Goal: Information Seeking & Learning: Check status

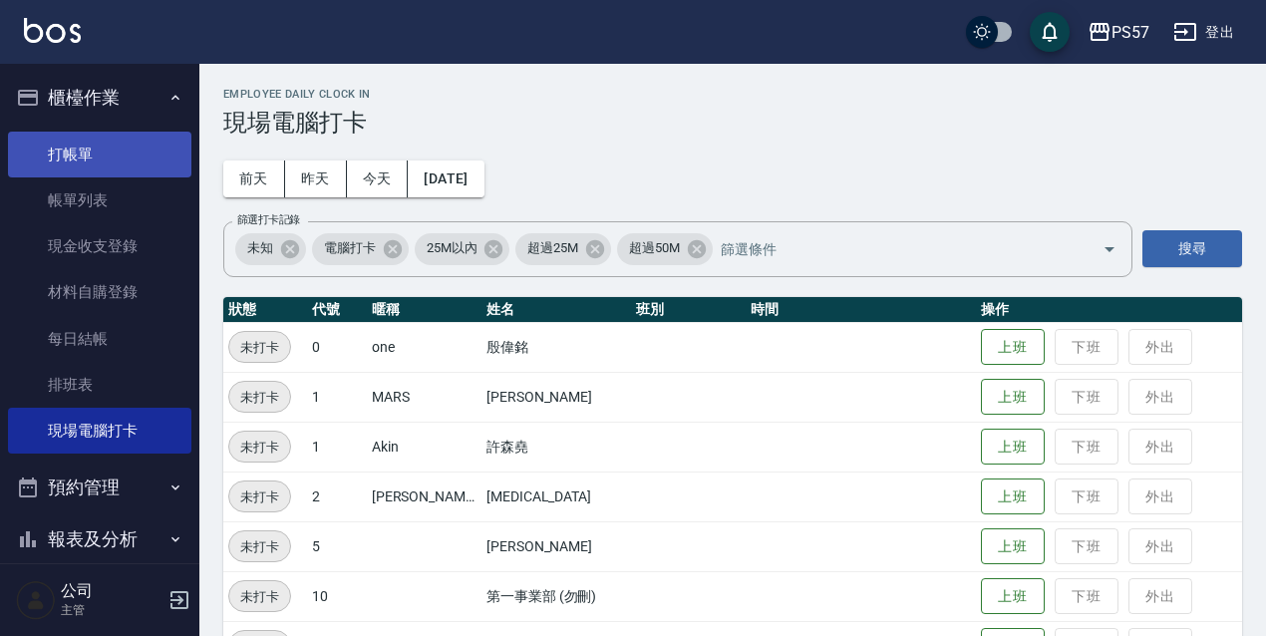
click at [123, 168] on link "打帳單" at bounding box center [99, 155] width 183 height 46
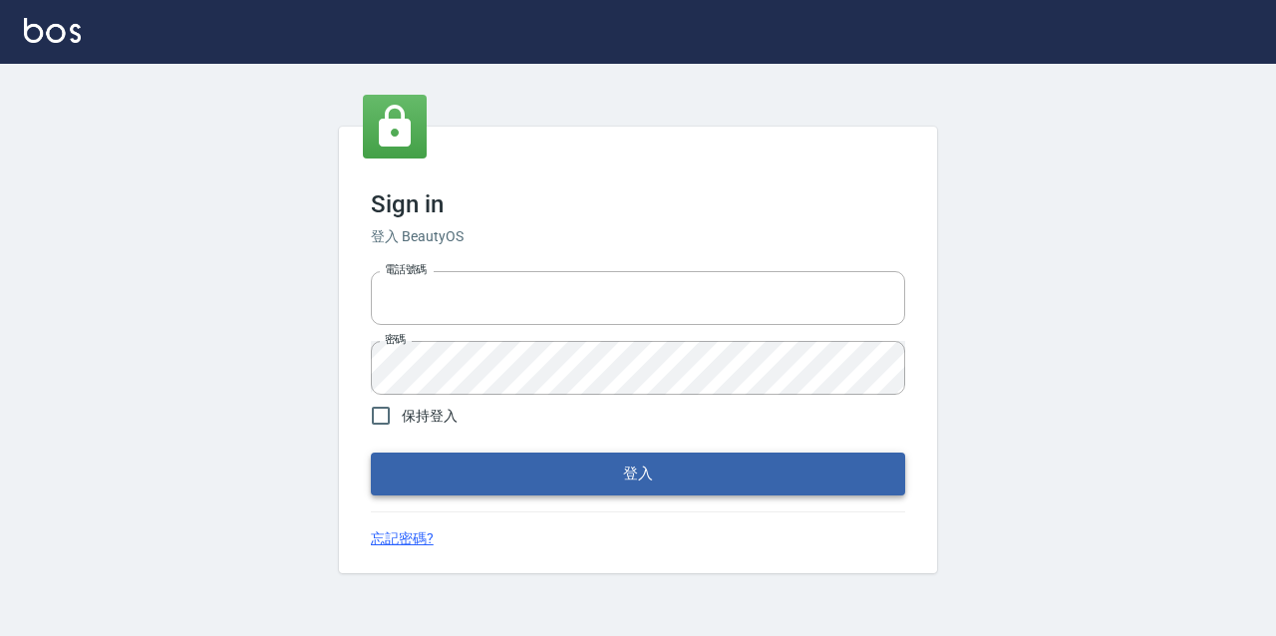
type input "2063579"
click at [532, 469] on button "登入" at bounding box center [638, 474] width 534 height 42
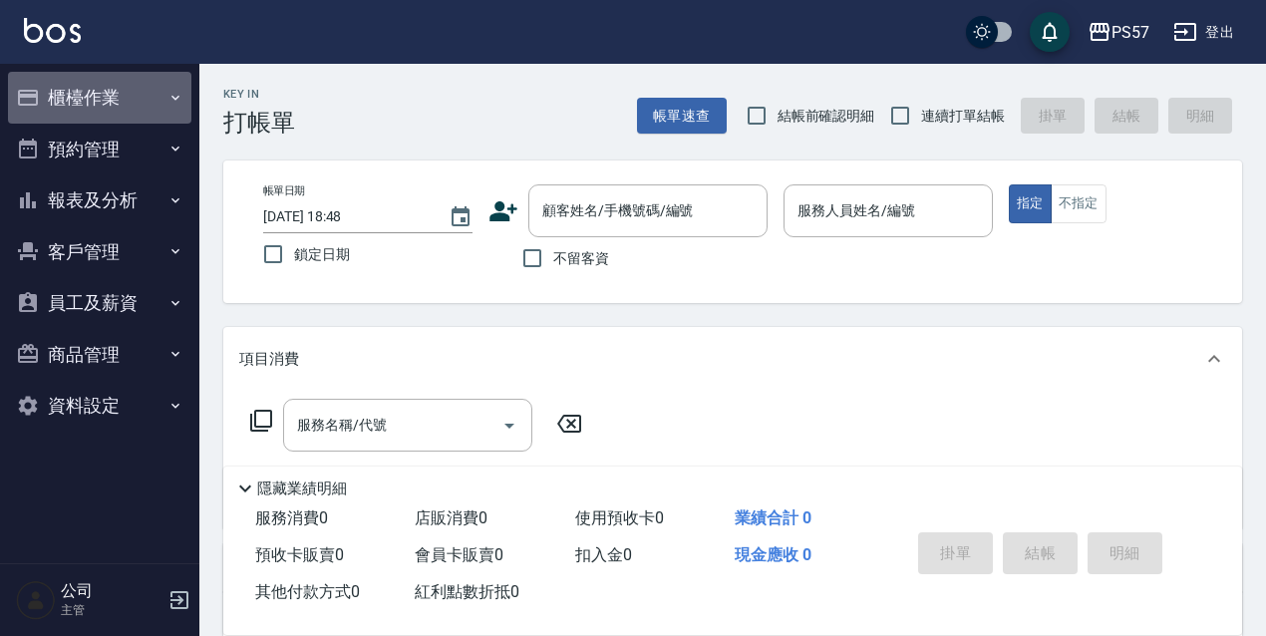
click at [140, 90] on button "櫃檯作業" at bounding box center [99, 98] width 183 height 52
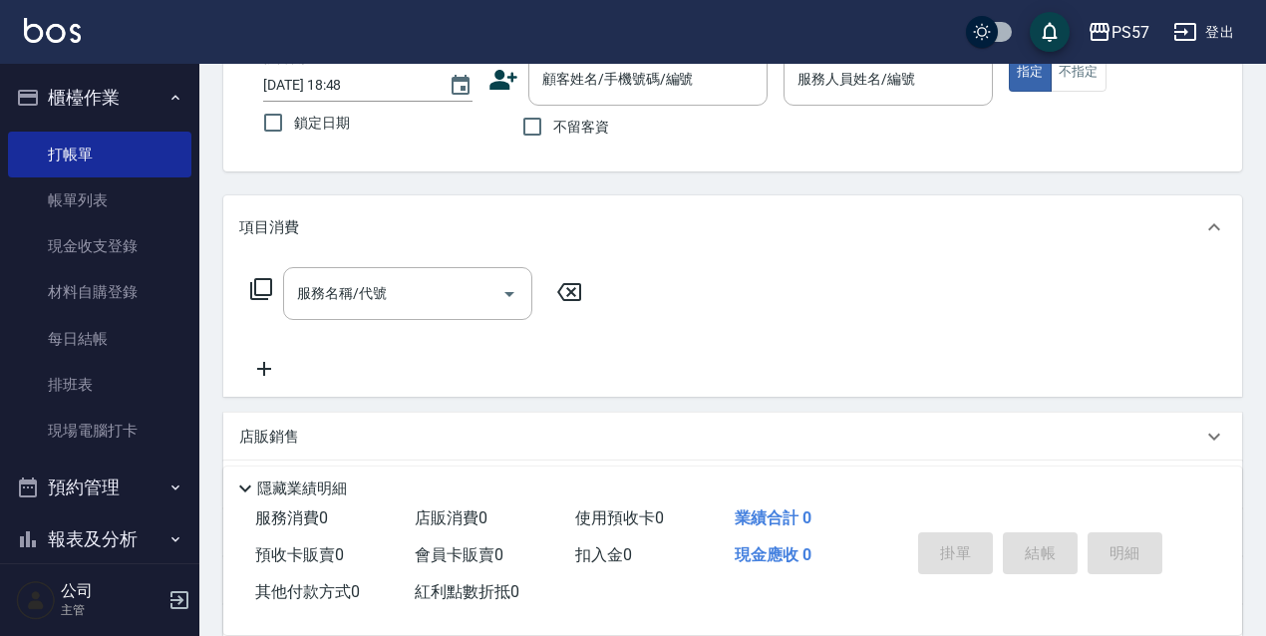
scroll to position [133, 0]
click at [143, 500] on button "預約管理" at bounding box center [99, 488] width 183 height 52
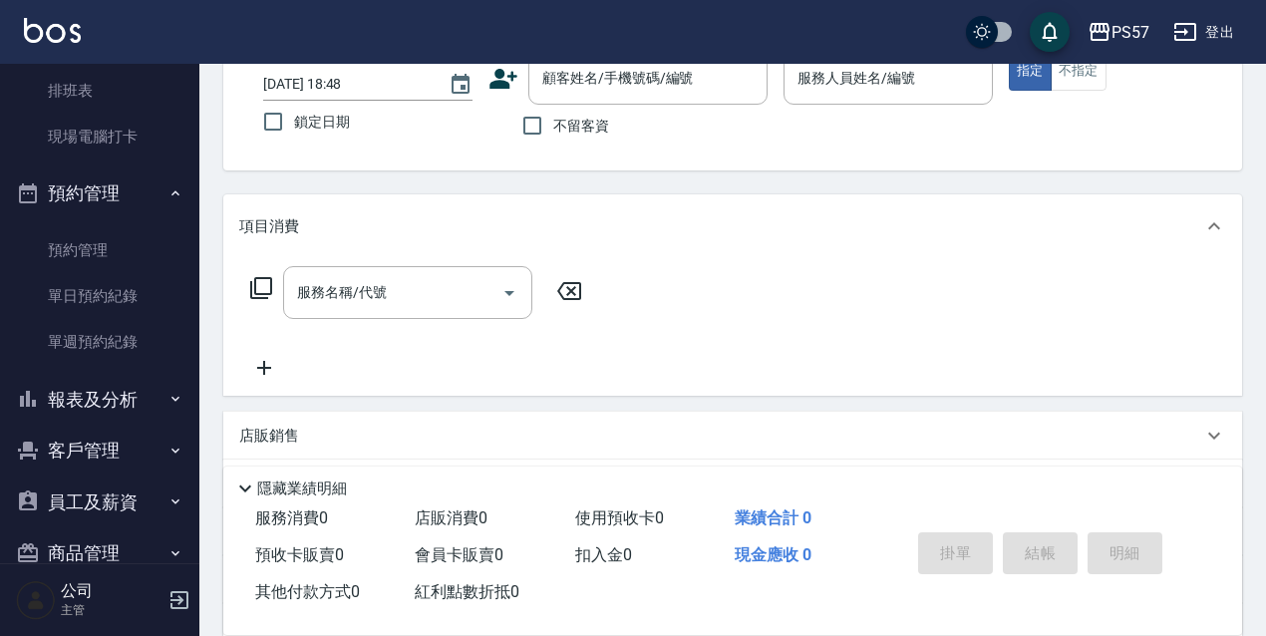
scroll to position [332, 0]
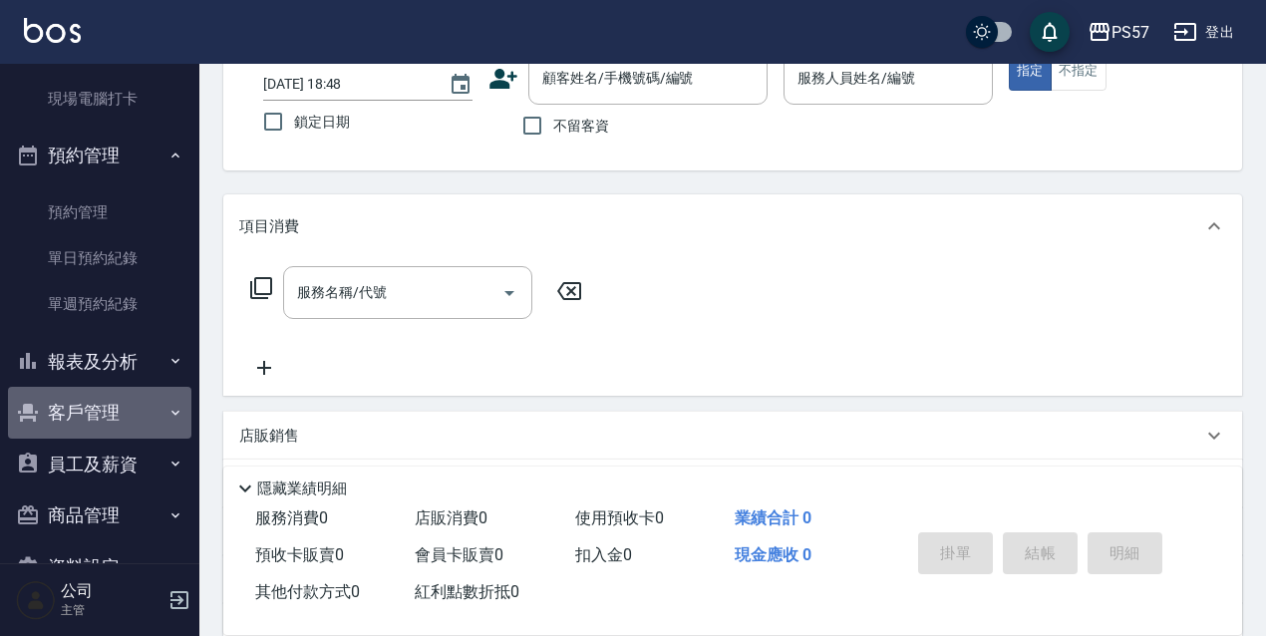
click at [146, 428] on button "客戶管理" at bounding box center [99, 413] width 183 height 52
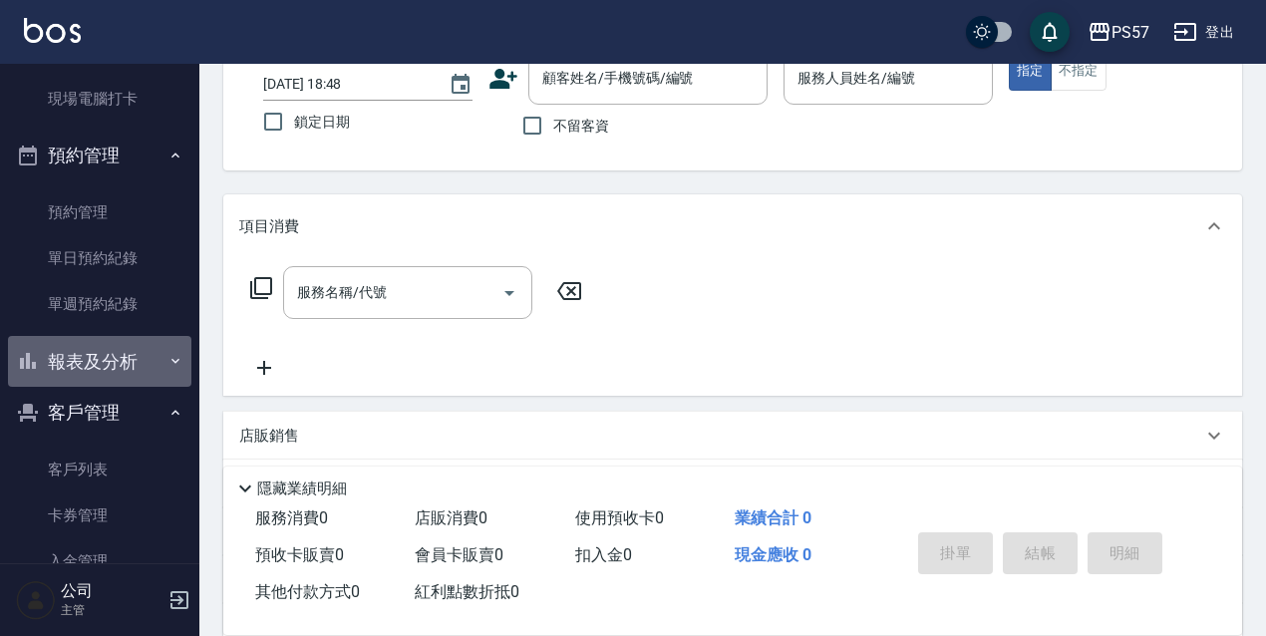
click at [168, 365] on icon "button" at bounding box center [176, 361] width 16 height 16
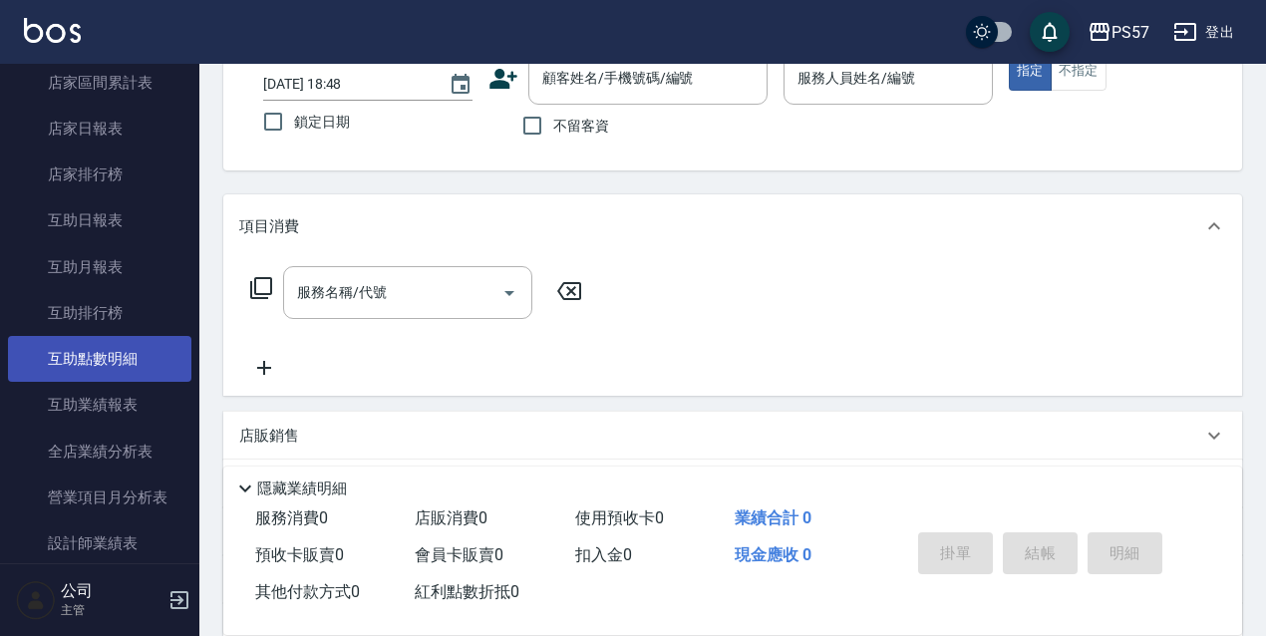
scroll to position [798, 0]
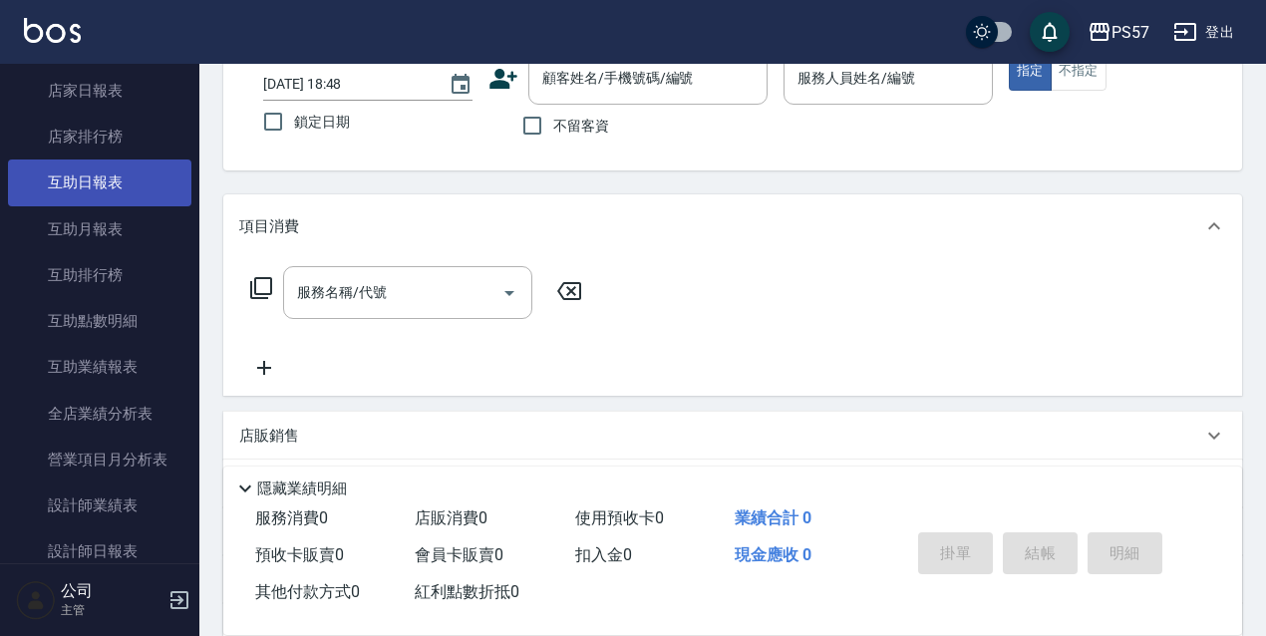
click at [93, 187] on link "互助日報表" at bounding box center [99, 183] width 183 height 46
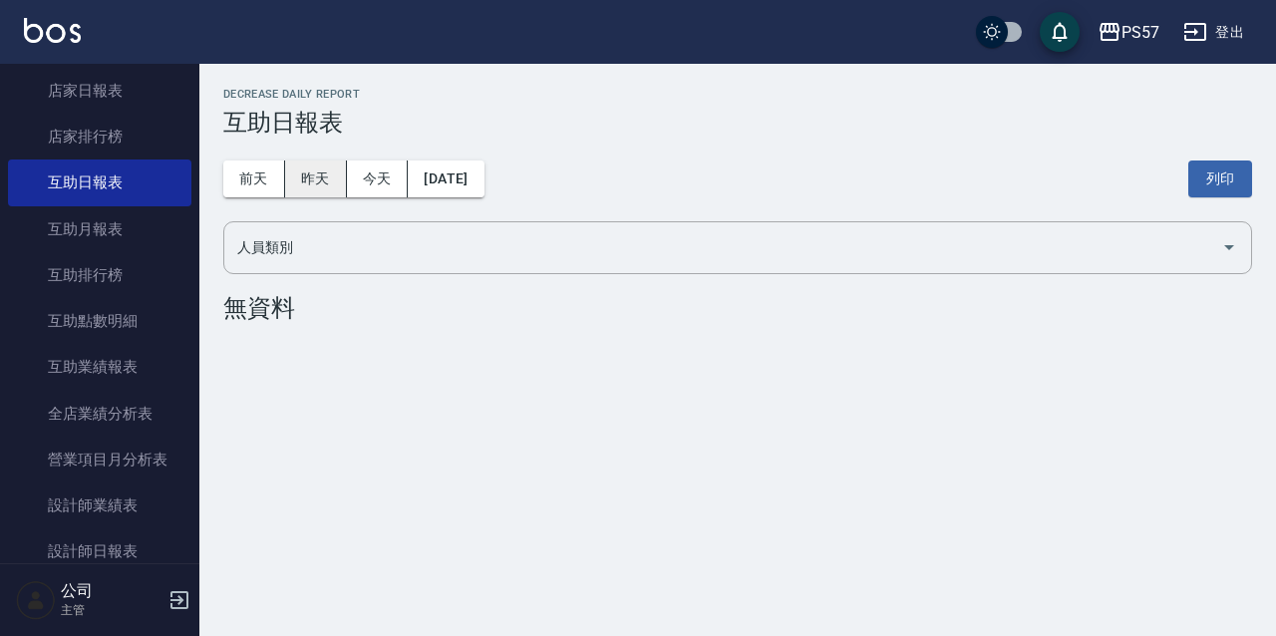
click at [298, 175] on button "昨天" at bounding box center [316, 179] width 62 height 37
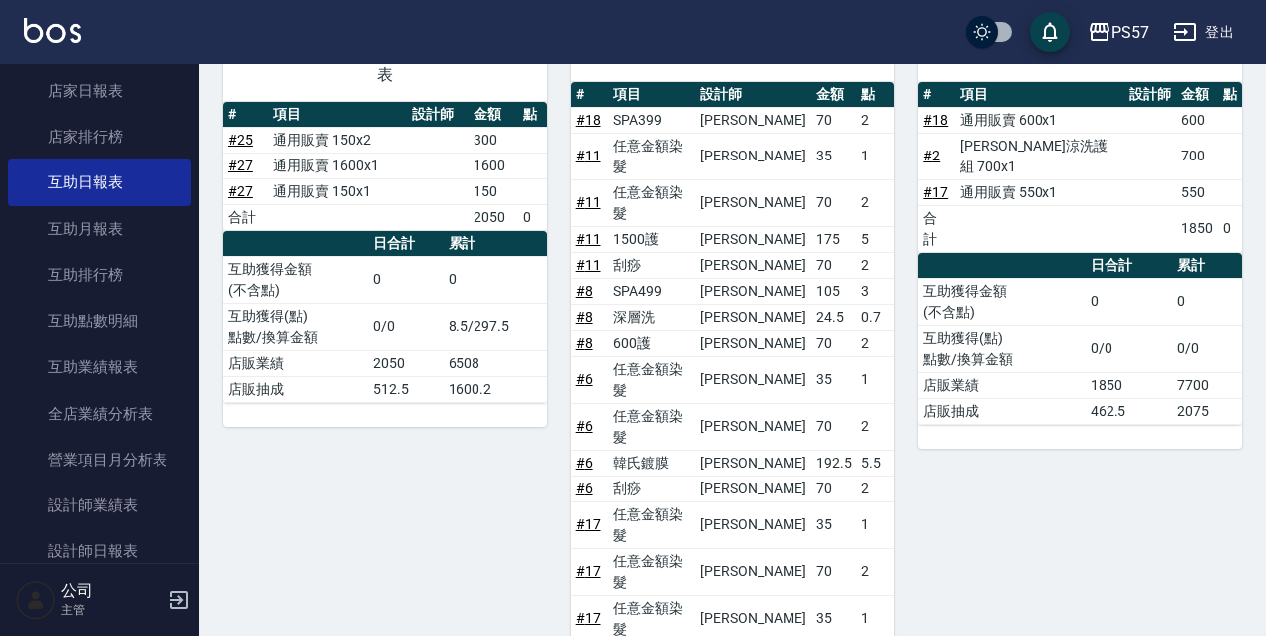
scroll to position [332, 0]
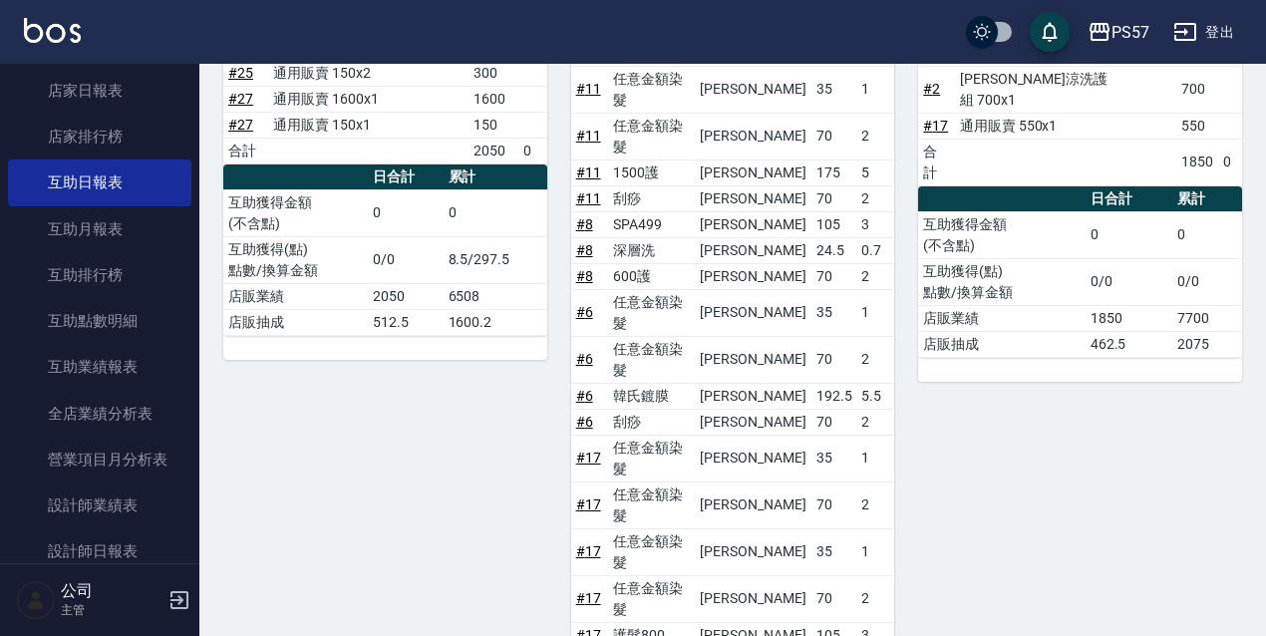
click at [816, 336] on td "70" at bounding box center [835, 359] width 46 height 47
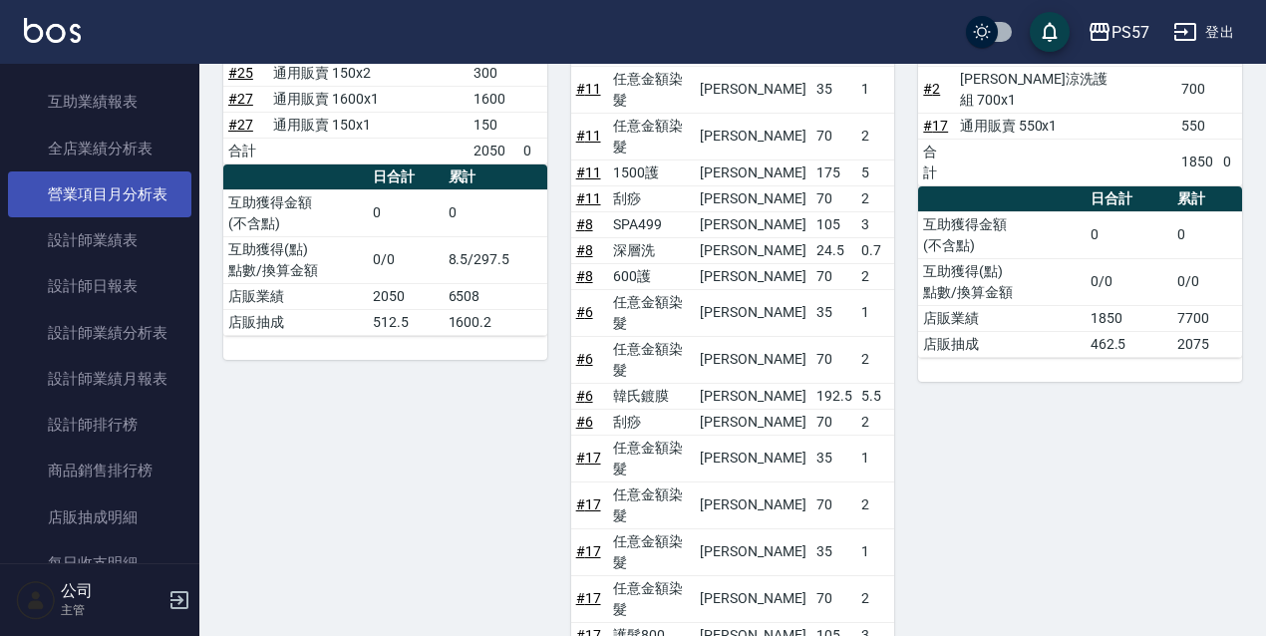
scroll to position [930, 0]
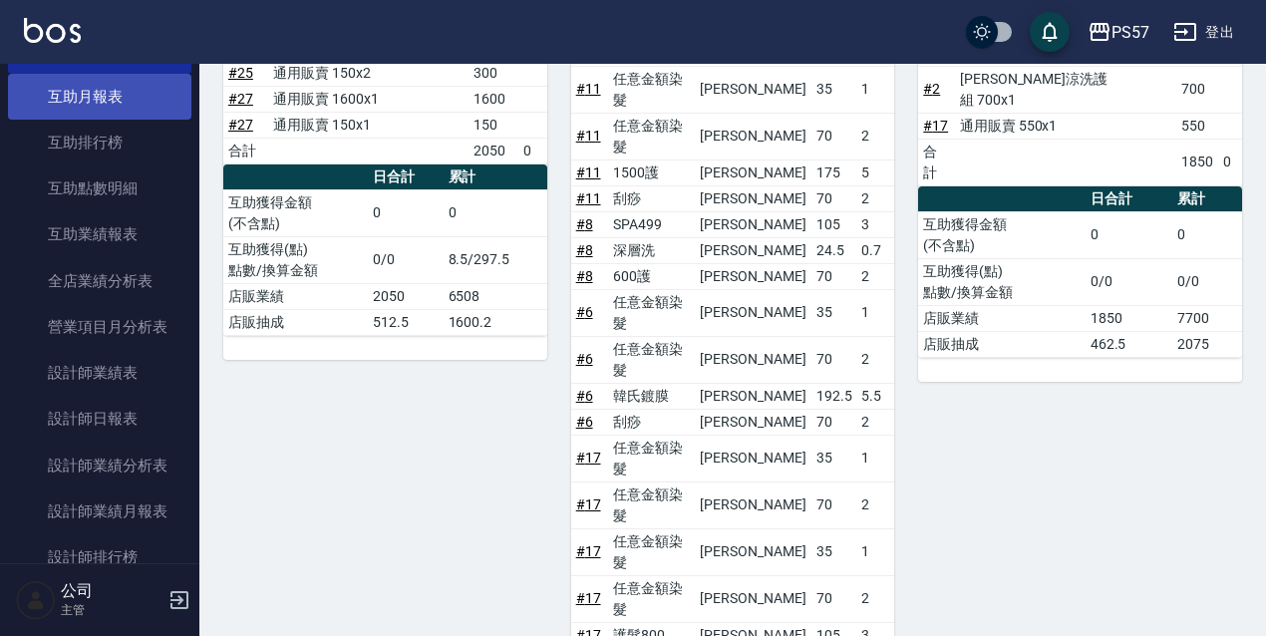
click at [99, 86] on link "互助月報表" at bounding box center [99, 97] width 183 height 46
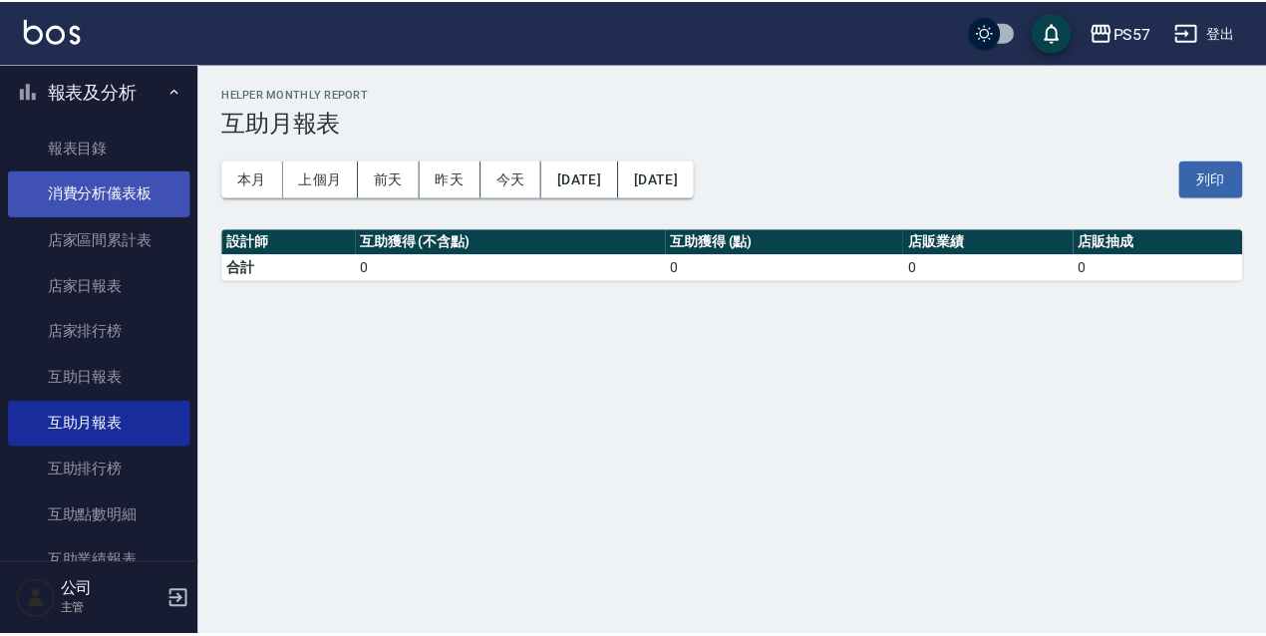
scroll to position [598, 0]
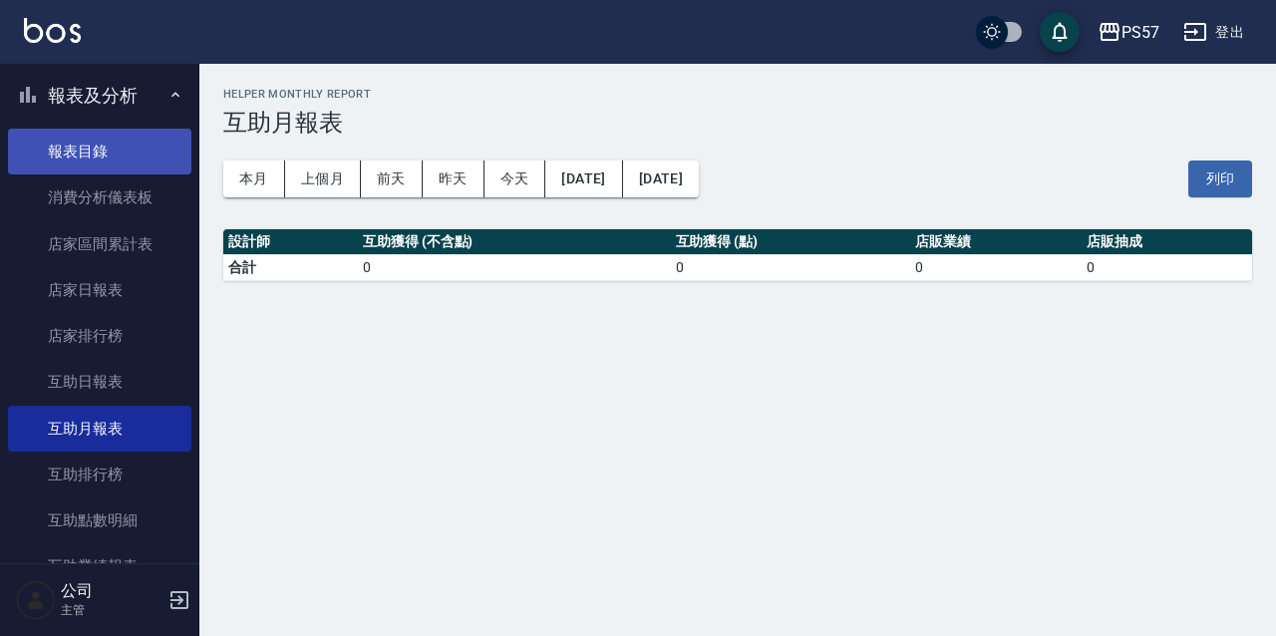
click at [106, 163] on link "報表目錄" at bounding box center [99, 152] width 183 height 46
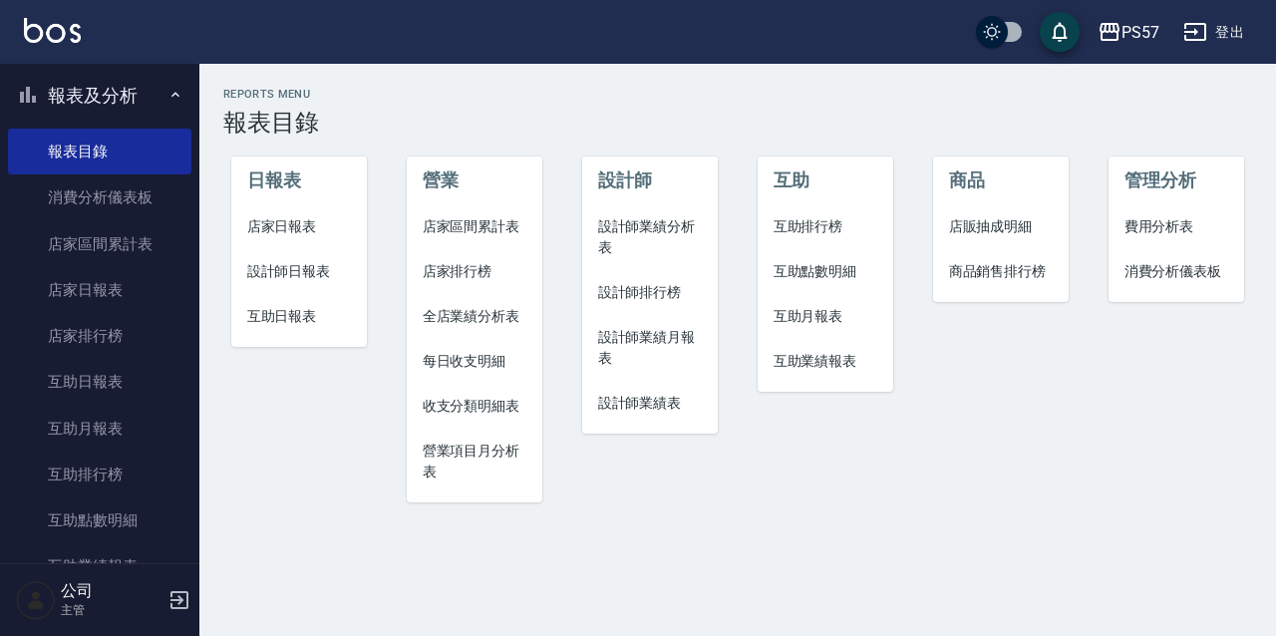
click at [301, 309] on span "互助日報表" at bounding box center [299, 316] width 105 height 21
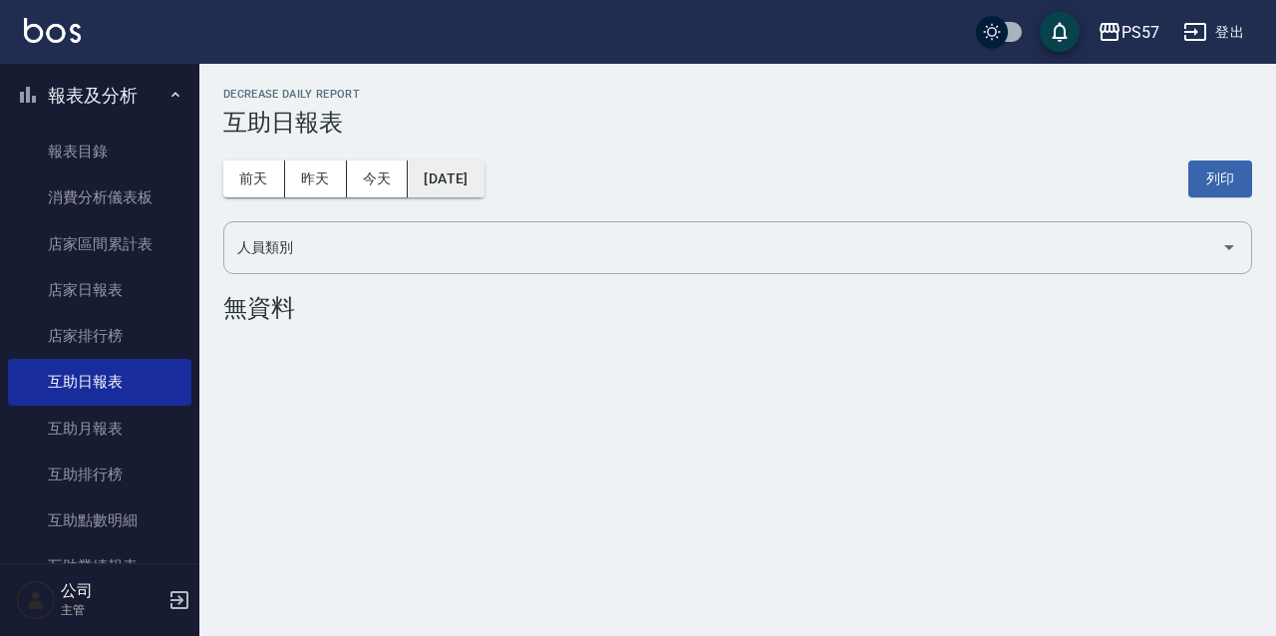
click at [484, 175] on button "[DATE]" at bounding box center [446, 179] width 76 height 37
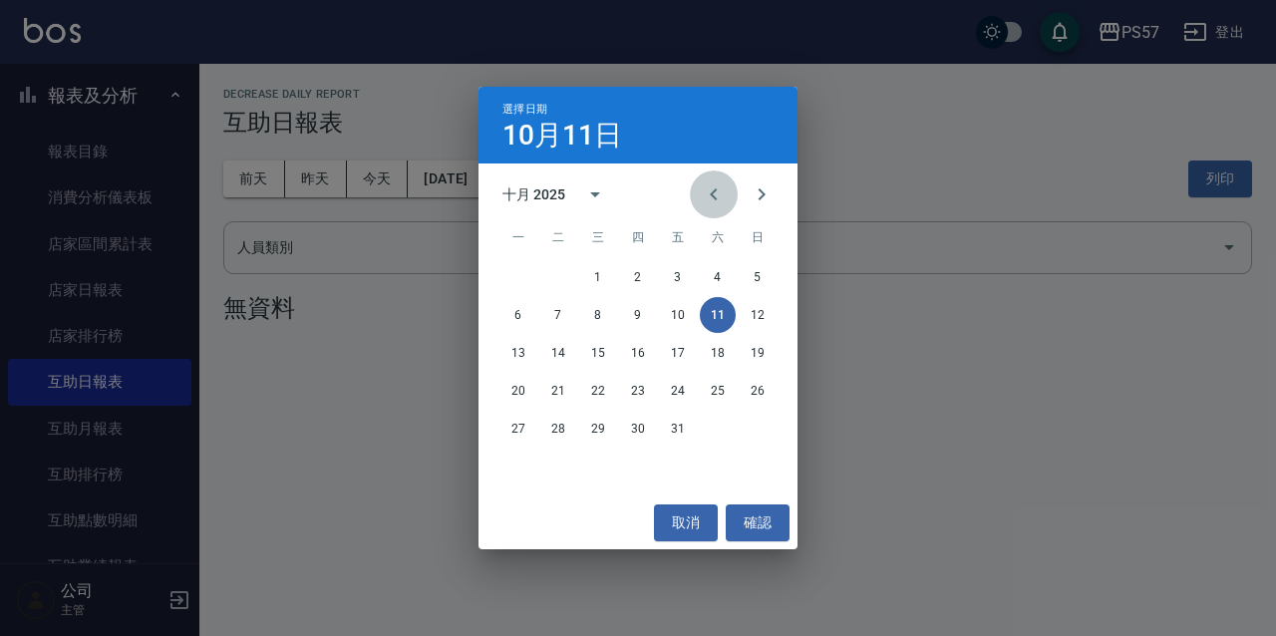
click at [710, 196] on icon "Previous month" at bounding box center [714, 194] width 24 height 24
click at [558, 432] on button "30" at bounding box center [558, 429] width 36 height 36
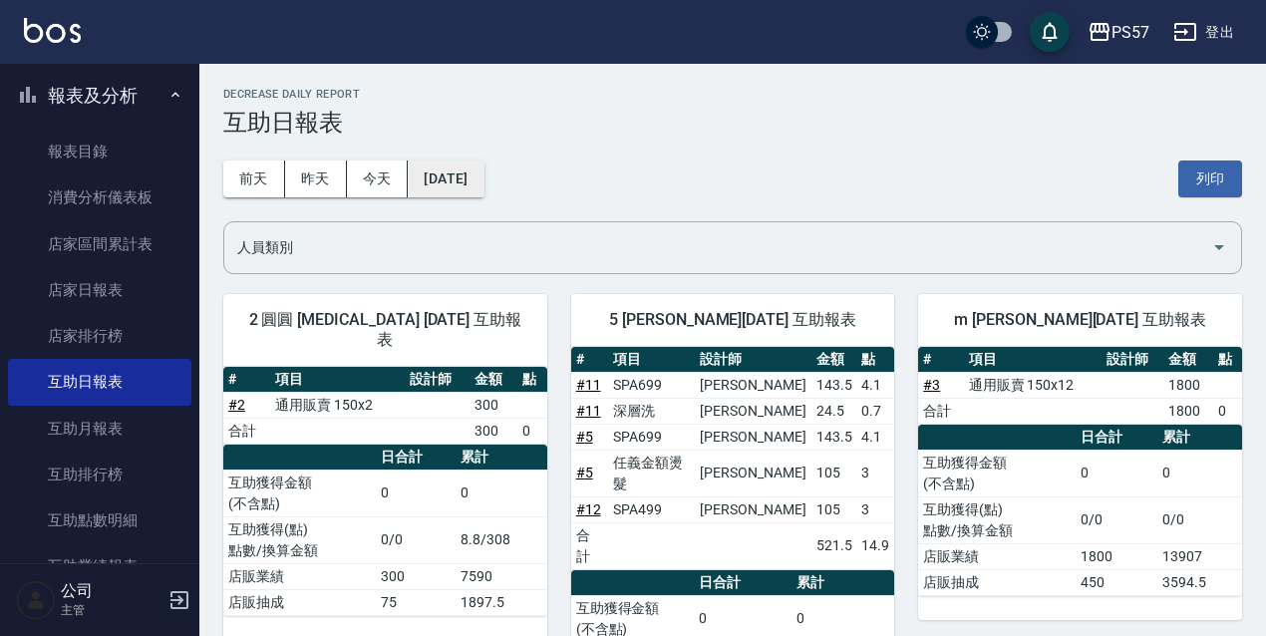
click at [484, 173] on button "[DATE]" at bounding box center [446, 179] width 76 height 37
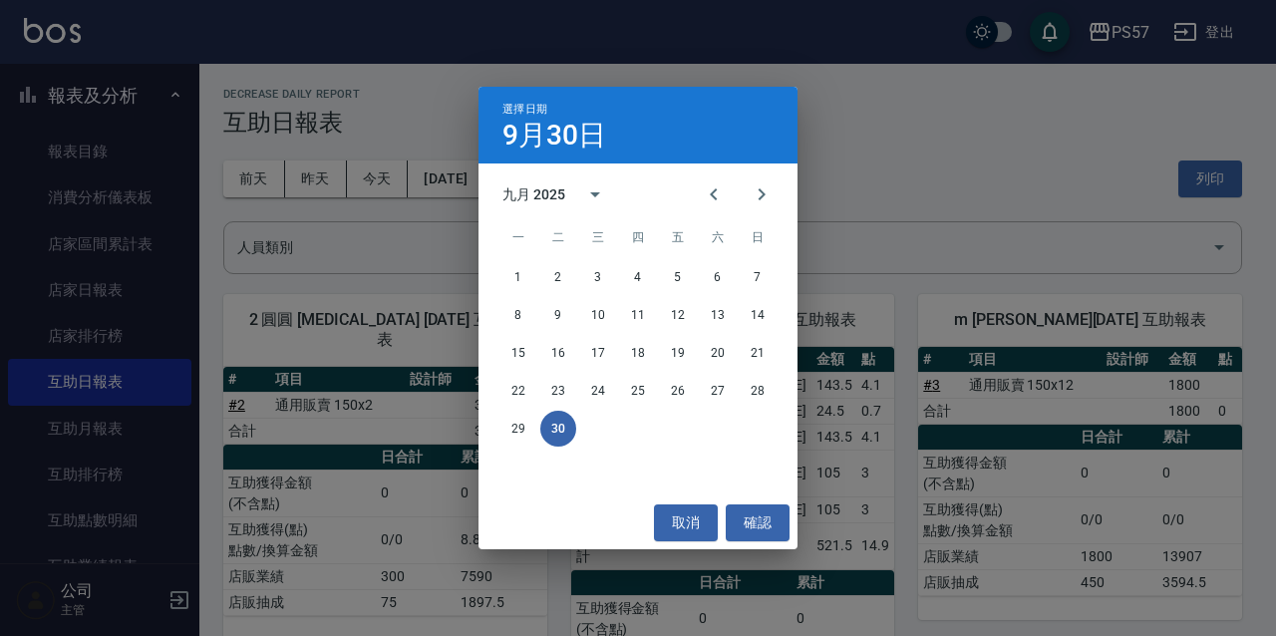
click at [893, 245] on div "選擇日期 9月30日 九月 2025 一 二 三 四 五 六 日 1 2 3 4 5 6 7 8 9 10 11 12 13 14 15 16 17 18 1…" at bounding box center [638, 318] width 1276 height 636
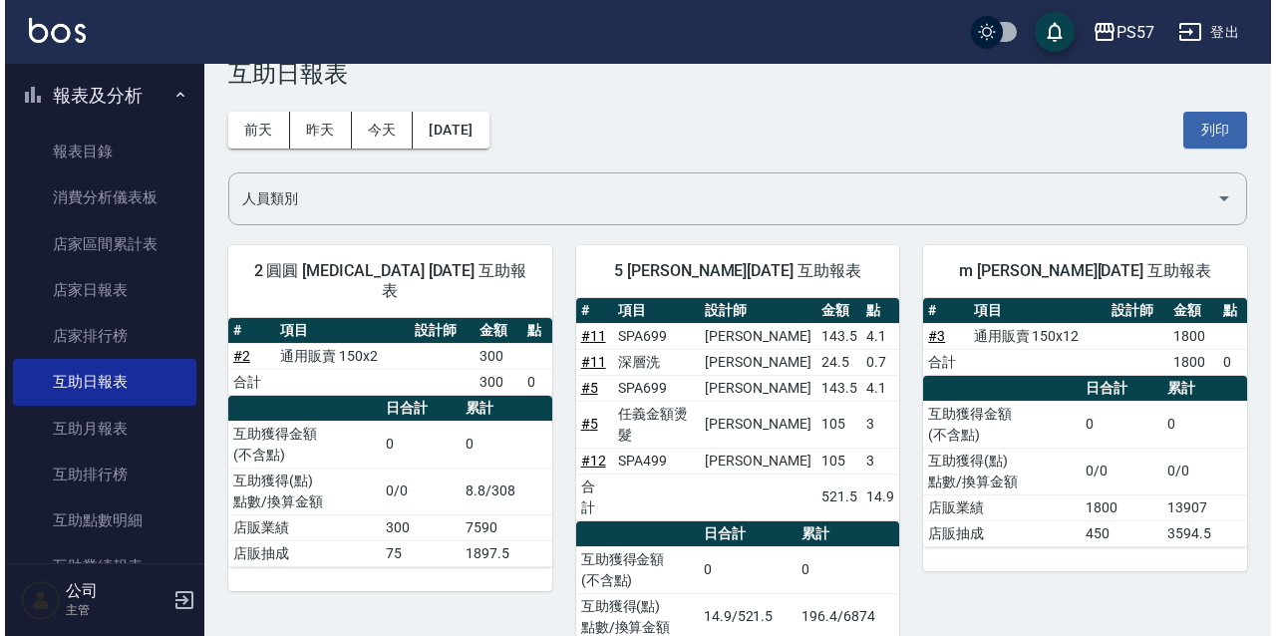
scroll to position [107, 0]
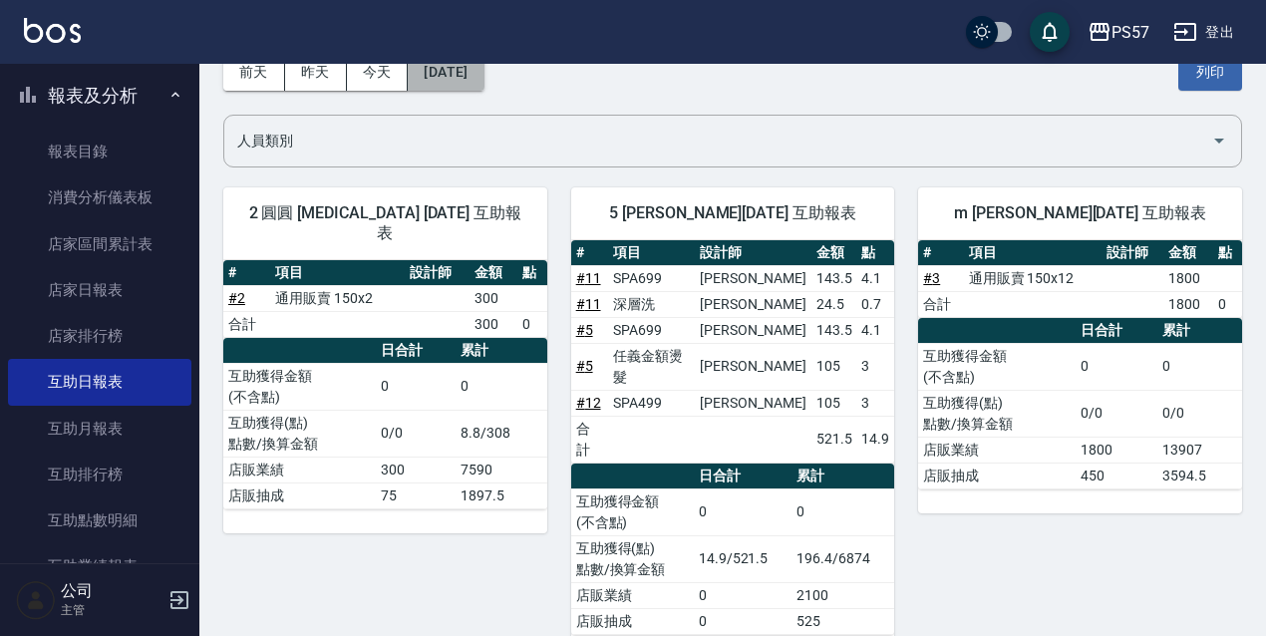
click at [484, 82] on button "[DATE]" at bounding box center [446, 72] width 76 height 37
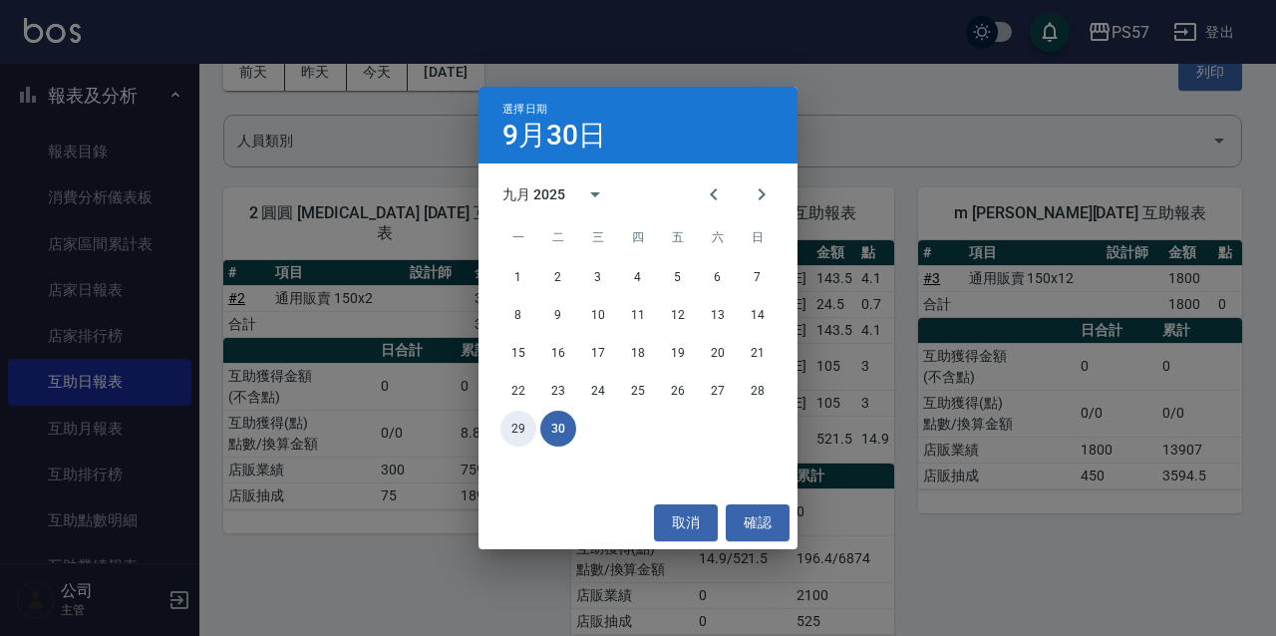
click at [518, 423] on button "29" at bounding box center [519, 429] width 36 height 36
